Goal: Information Seeking & Learning: Learn about a topic

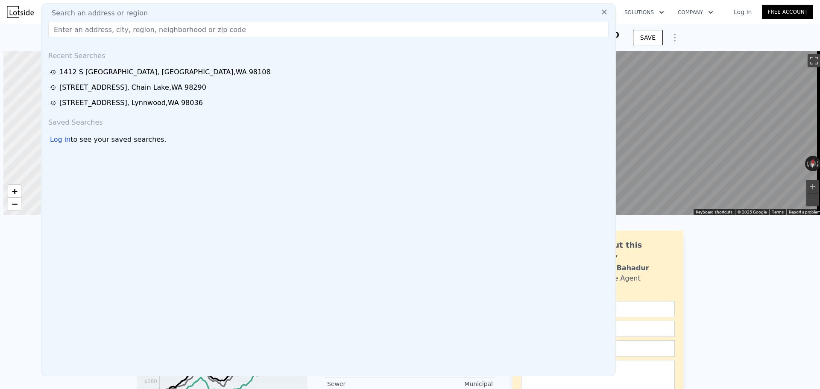
type input "$ 1,370,000"
type input "8"
type input "$ 29,998"
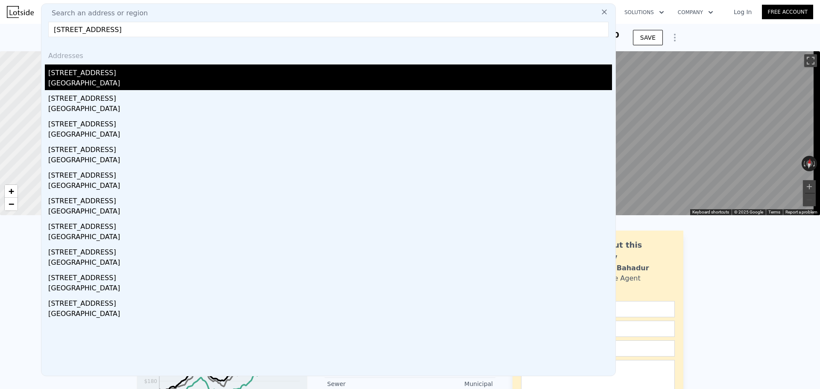
type input "[STREET_ADDRESS]"
click at [114, 75] on div "[STREET_ADDRESS]" at bounding box center [330, 71] width 564 height 14
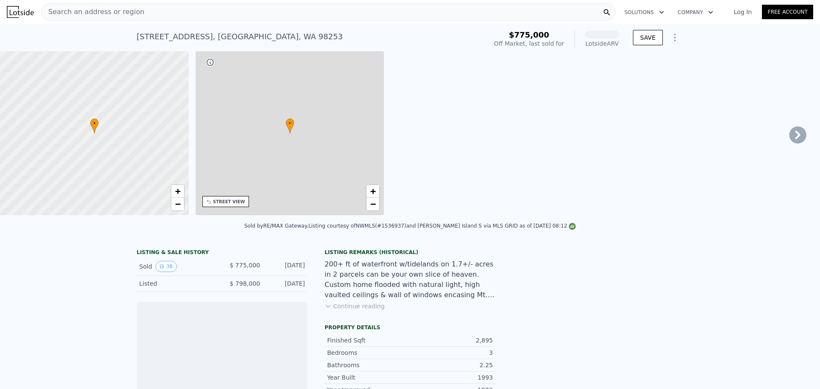
click at [124, 16] on span "Search an address or region" at bounding box center [92, 12] width 103 height 10
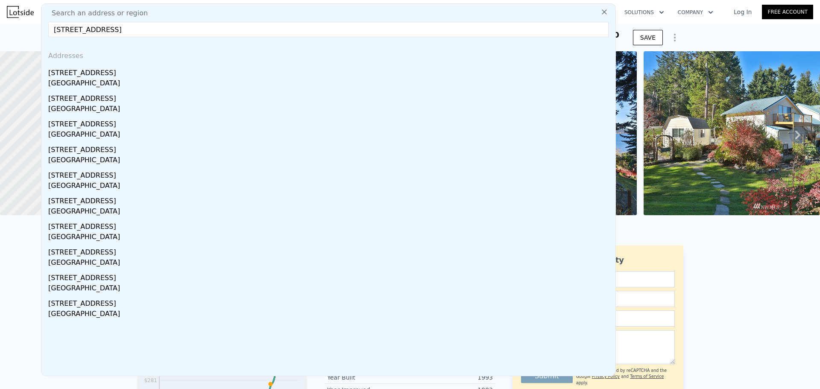
drag, startPoint x: 105, startPoint y: 30, endPoint x: 201, endPoint y: 38, distance: 96.4
click at [201, 38] on div "Search an address or region [STREET_ADDRESS] Addresses [STREET_ADDRESS][GEOGRAP…" at bounding box center [328, 189] width 575 height 373
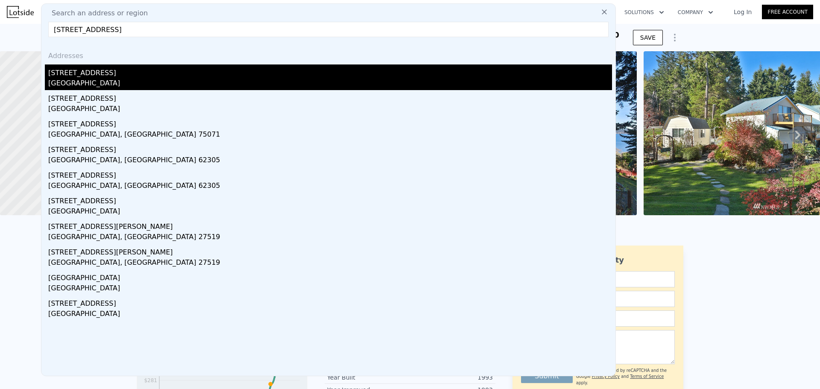
type input "[STREET_ADDRESS]"
click at [88, 76] on div "[STREET_ADDRESS]" at bounding box center [330, 71] width 564 height 14
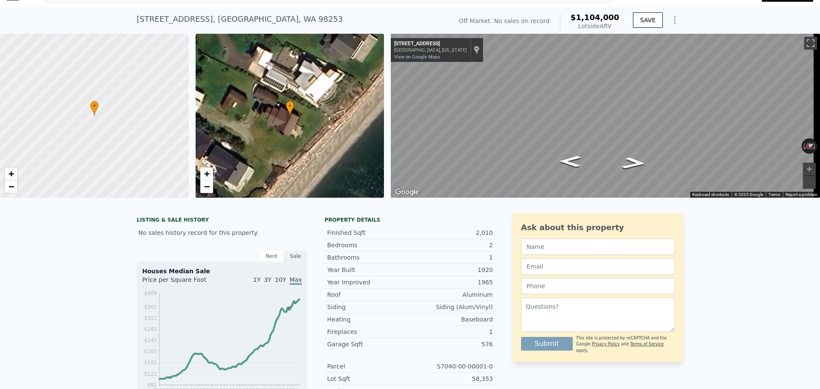
scroll to position [3, 0]
